Goal: Navigation & Orientation: Understand site structure

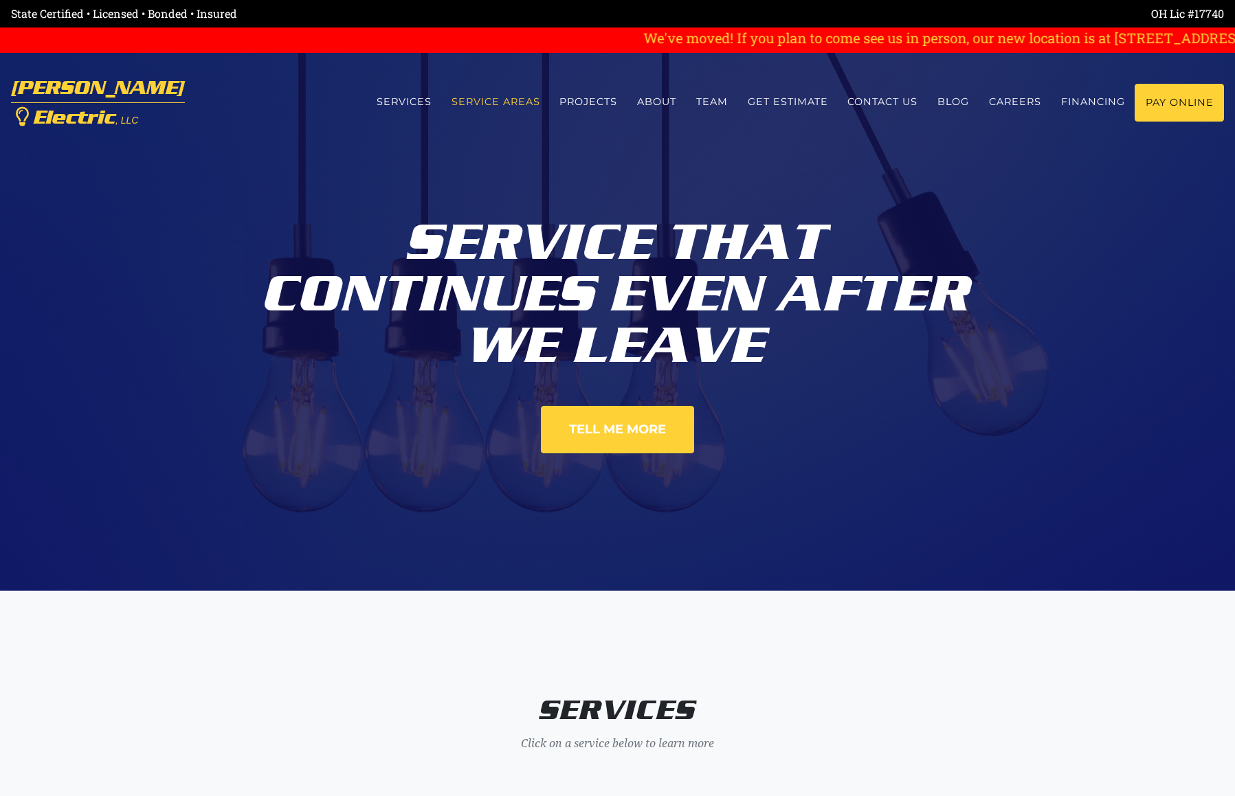
click at [511, 102] on link "Service Areas" at bounding box center [495, 102] width 109 height 36
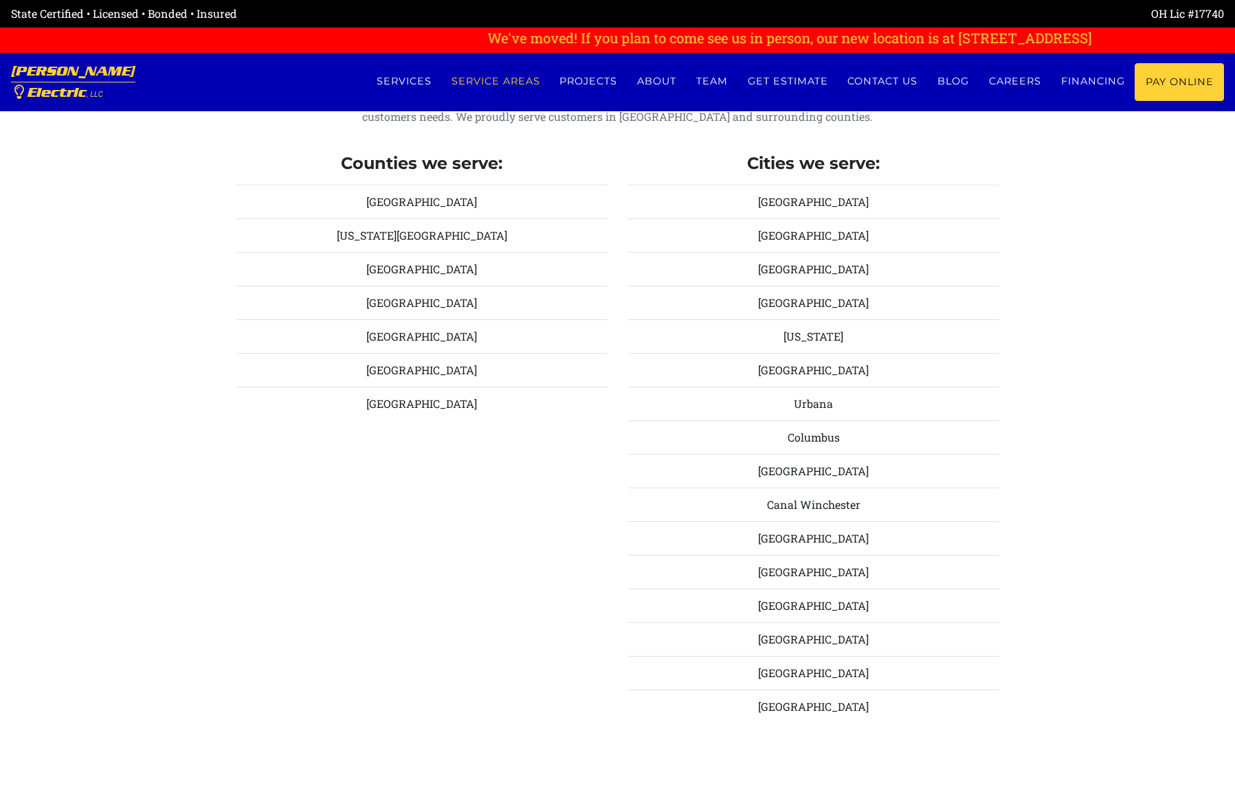
scroll to position [1311, 0]
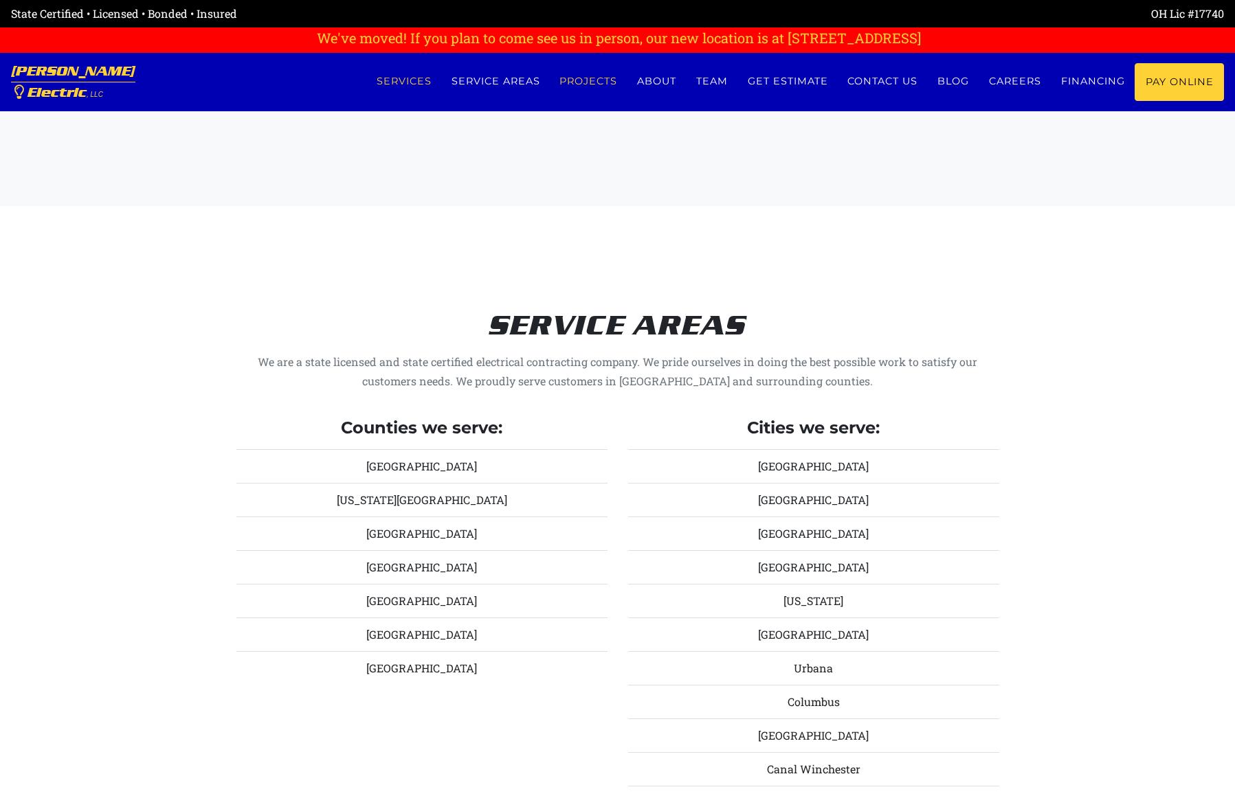
click at [596, 83] on link "Projects" at bounding box center [589, 81] width 78 height 36
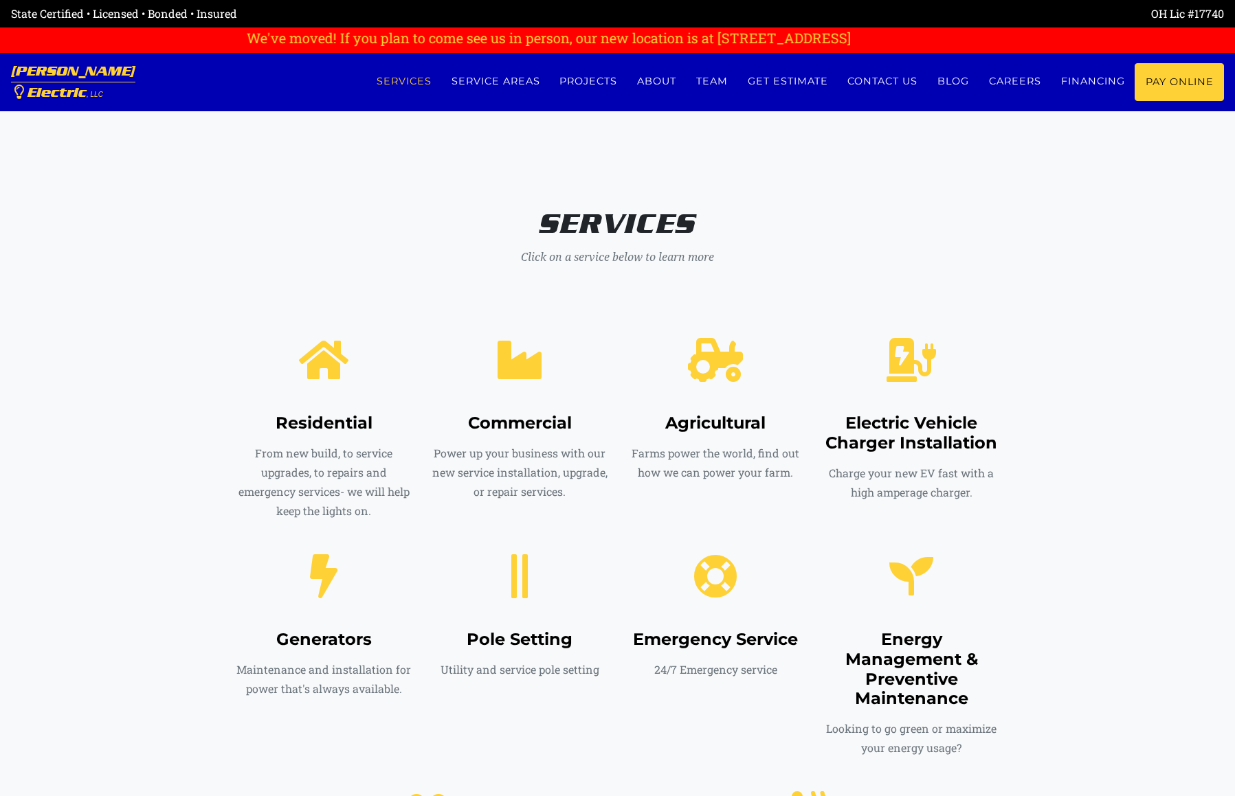
scroll to position [765, 0]
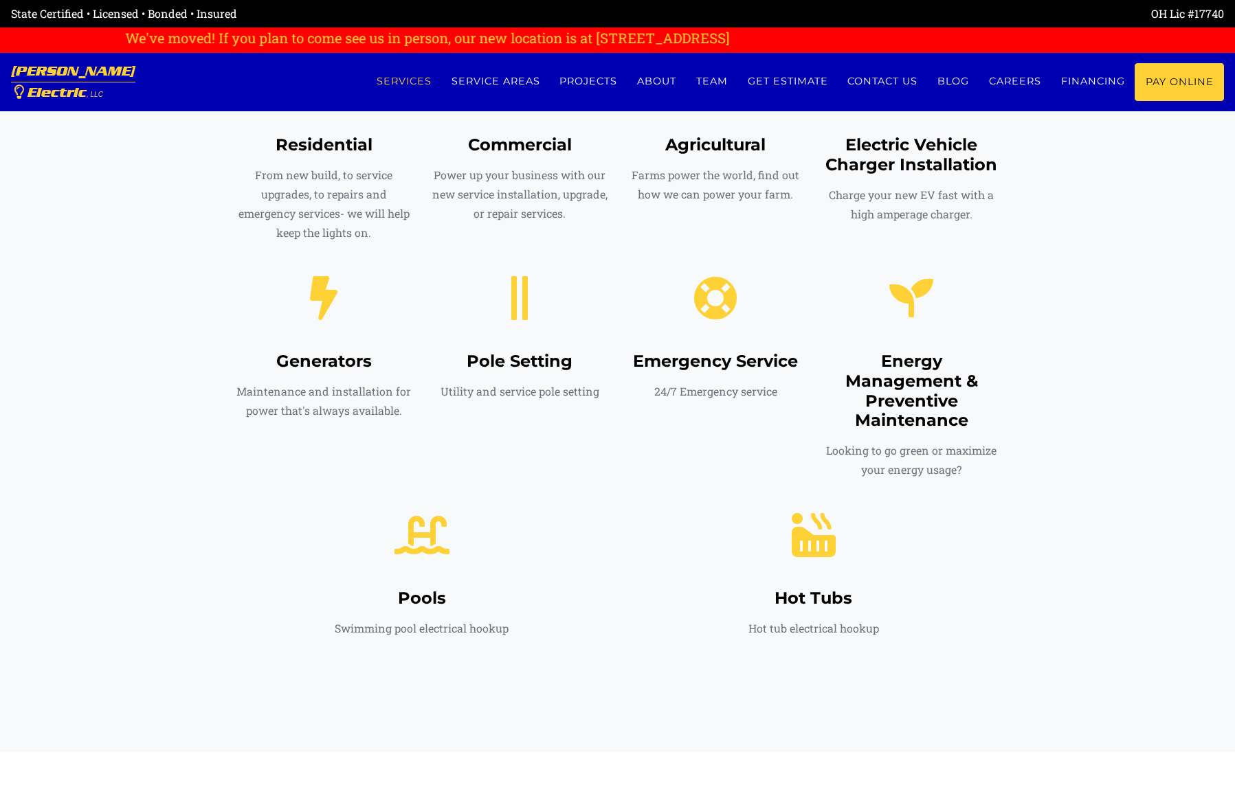
click at [316, 150] on h4 "Residential" at bounding box center [323, 145] width 175 height 20
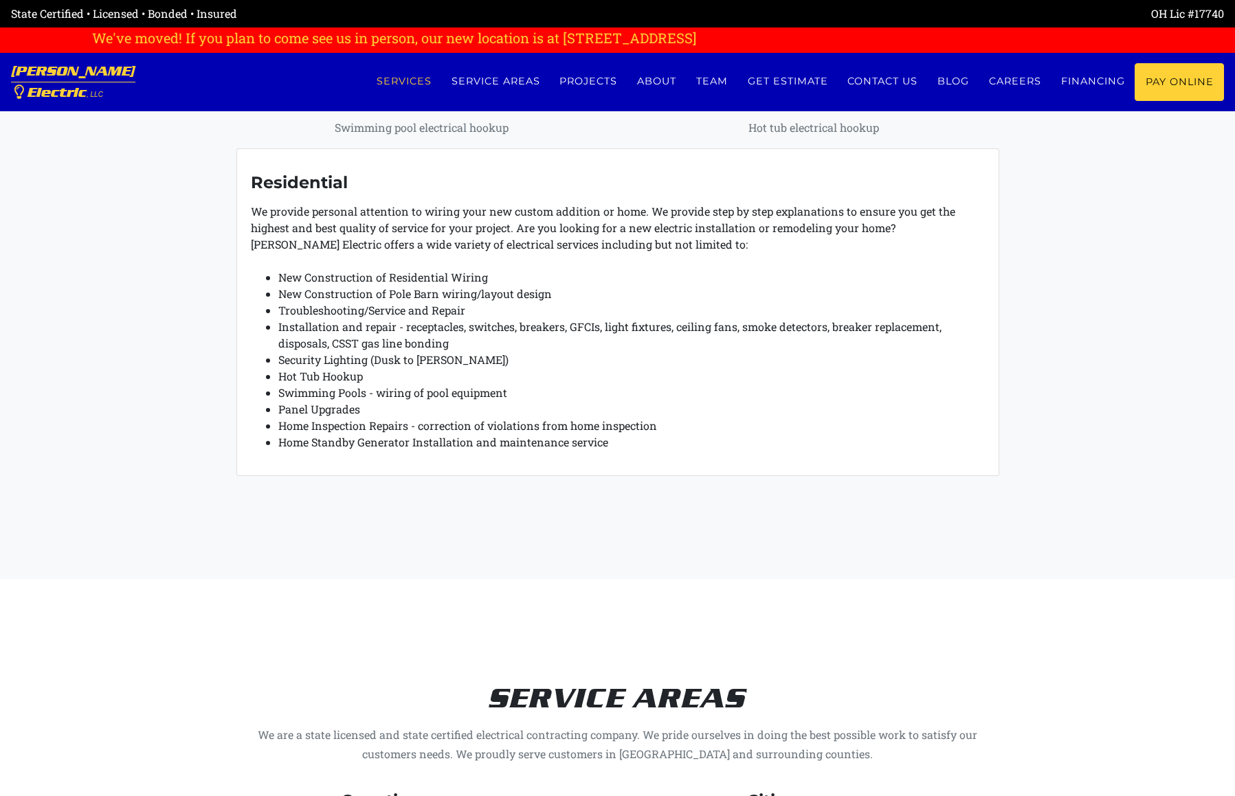
scroll to position [1173, 0]
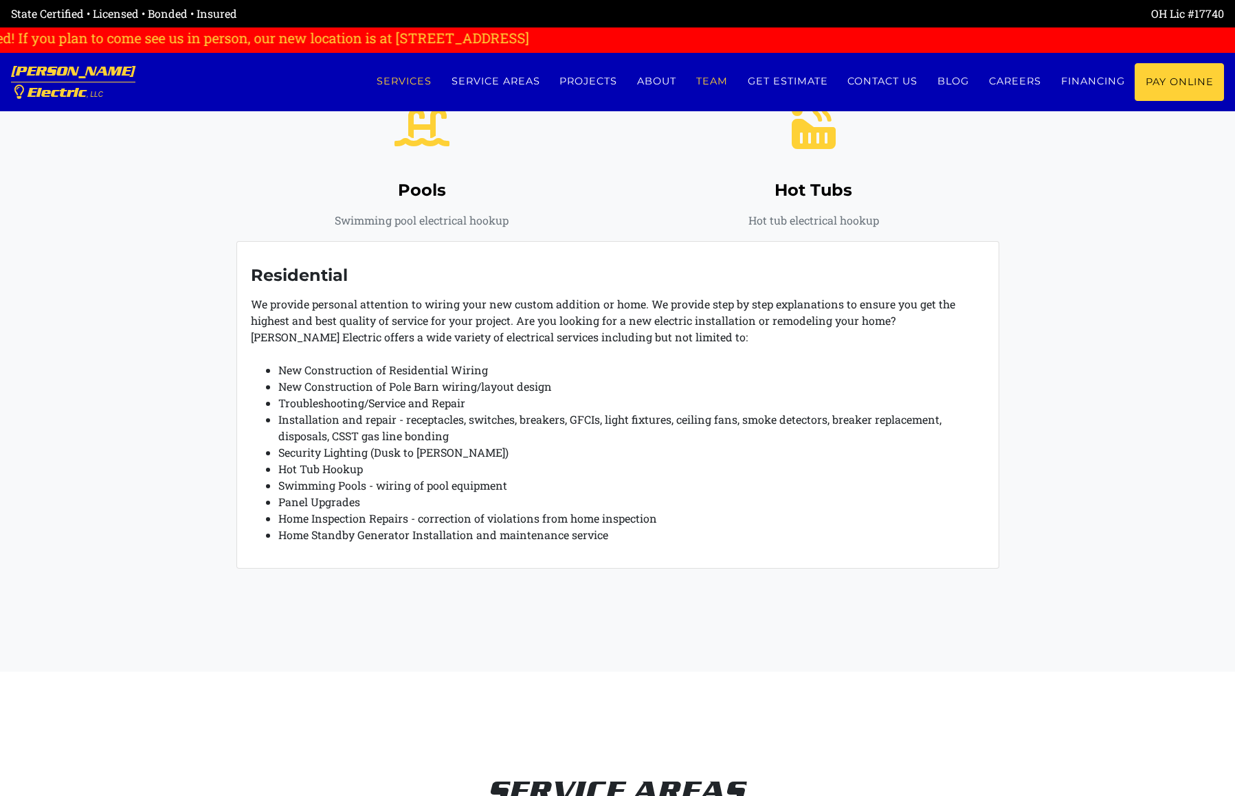
click at [703, 79] on link "Team" at bounding box center [712, 81] width 52 height 36
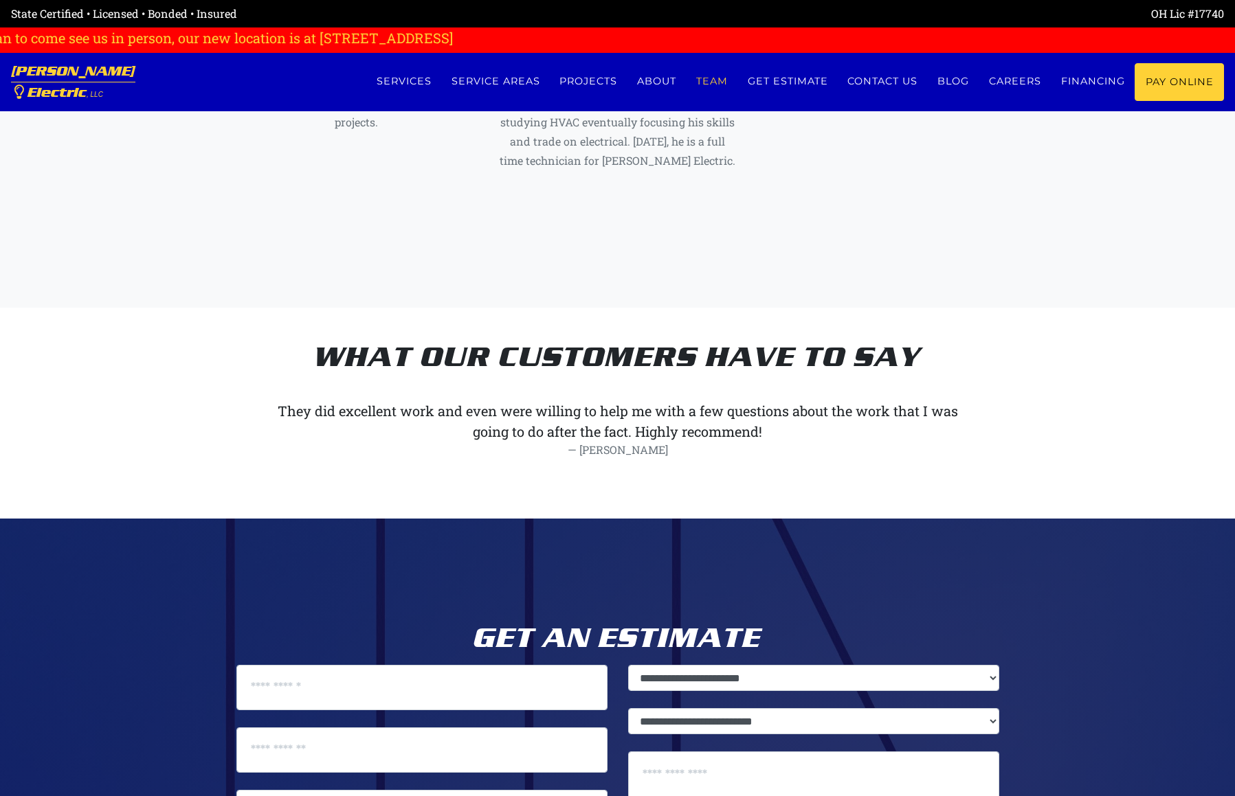
scroll to position [6692, 0]
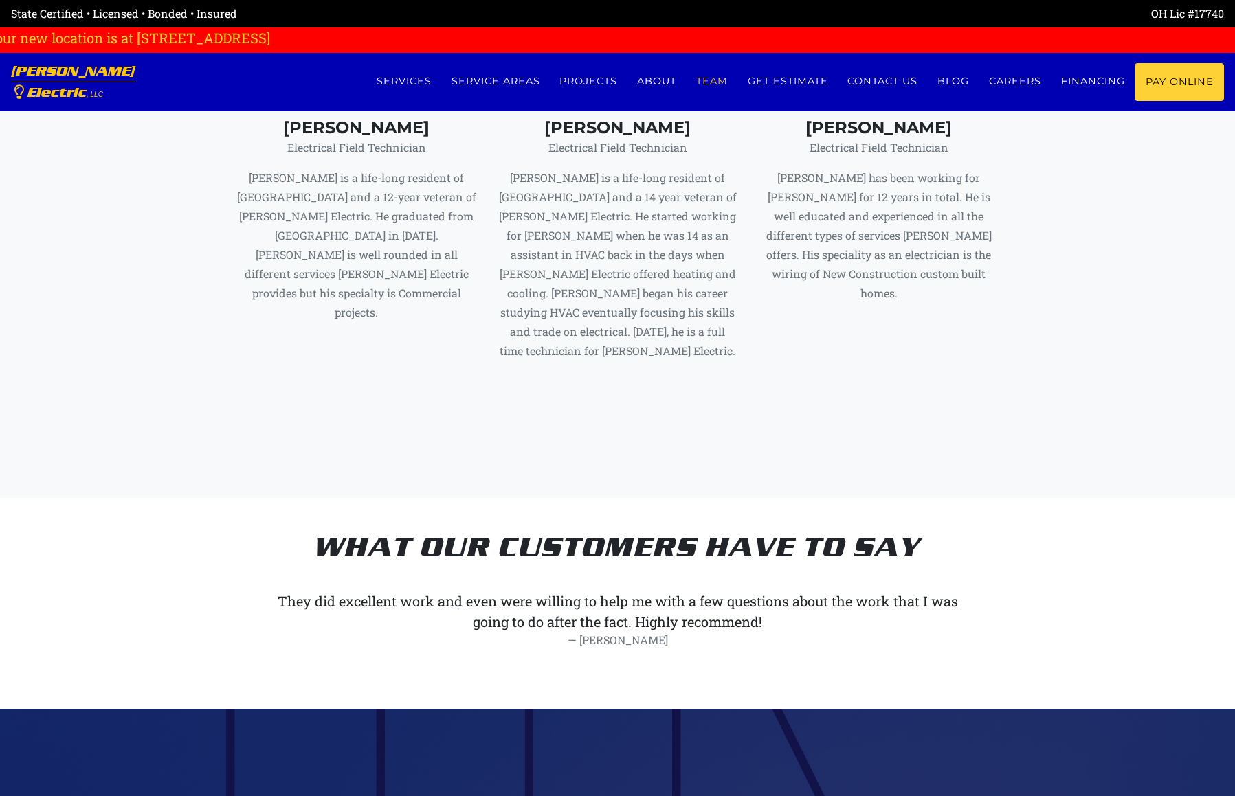
click at [43, 87] on link "[PERSON_NAME] Electric , LLC" at bounding box center [73, 82] width 124 height 58
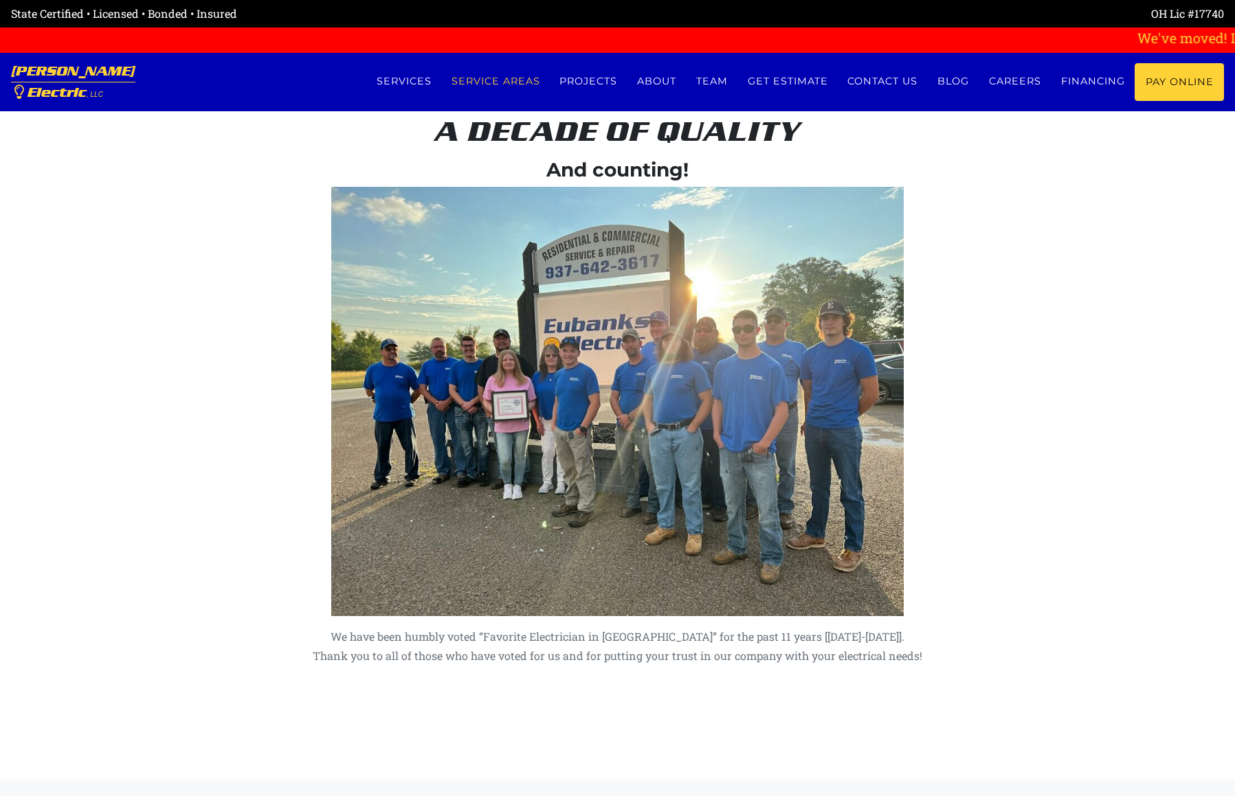
scroll to position [2749, 0]
